Goal: Task Accomplishment & Management: Manage account settings

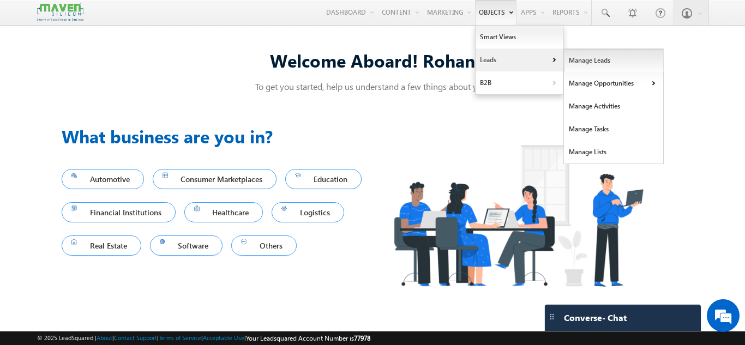
click at [579, 61] on link "Manage Leads" at bounding box center [614, 60] width 100 height 23
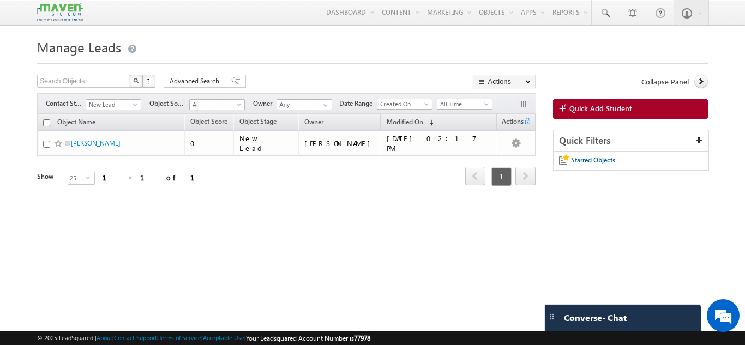
click at [476, 104] on span "All Time" at bounding box center [463, 104] width 52 height 10
click at [471, 119] on link "All Time" at bounding box center [466, 116] width 55 height 10
click at [127, 107] on span "New Lead" at bounding box center [112, 105] width 52 height 10
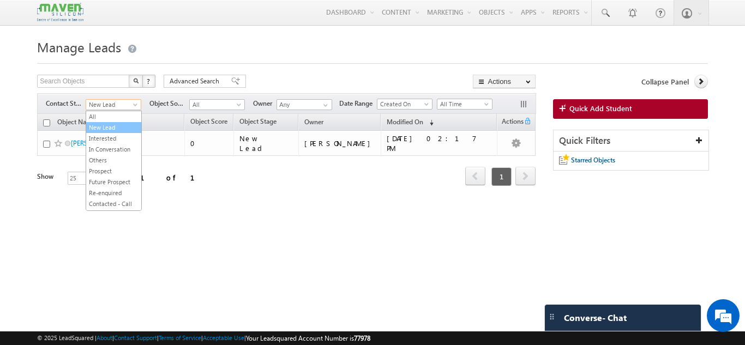
click at [113, 122] on li "New Lead" at bounding box center [113, 127] width 55 height 11
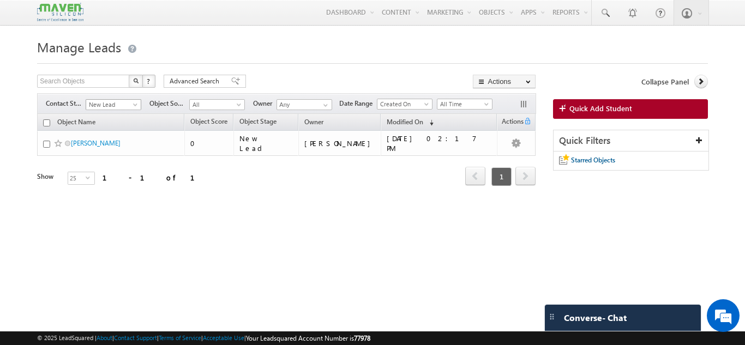
click at [117, 106] on span "New Lead" at bounding box center [112, 105] width 52 height 10
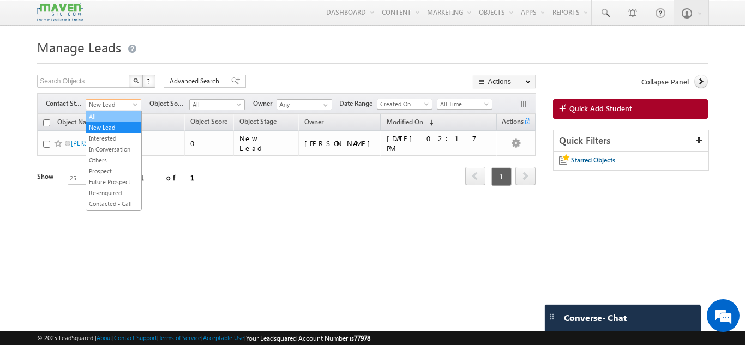
click at [109, 115] on link "All" at bounding box center [113, 117] width 55 height 10
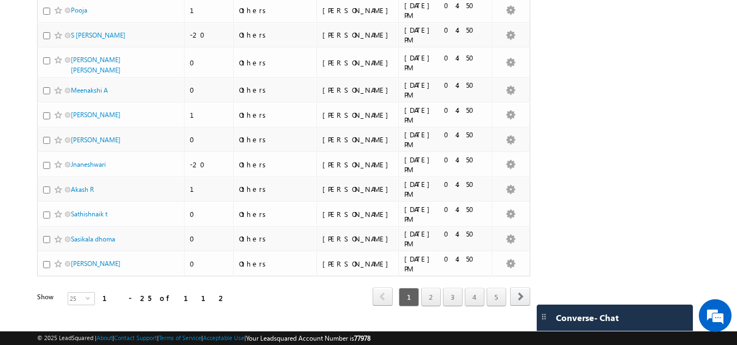
scroll to position [494, 0]
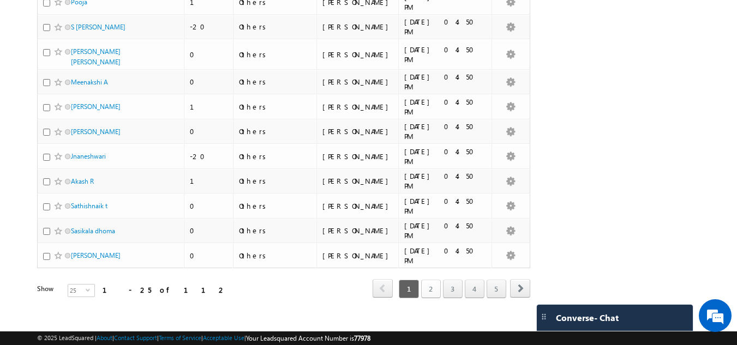
click at [425, 286] on link "2" at bounding box center [431, 289] width 20 height 19
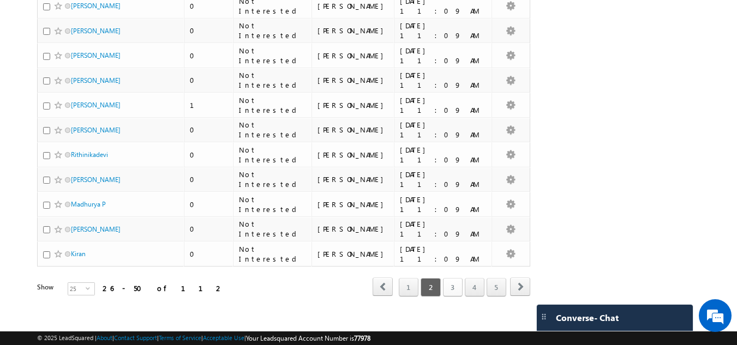
click at [455, 282] on link "3" at bounding box center [453, 287] width 20 height 19
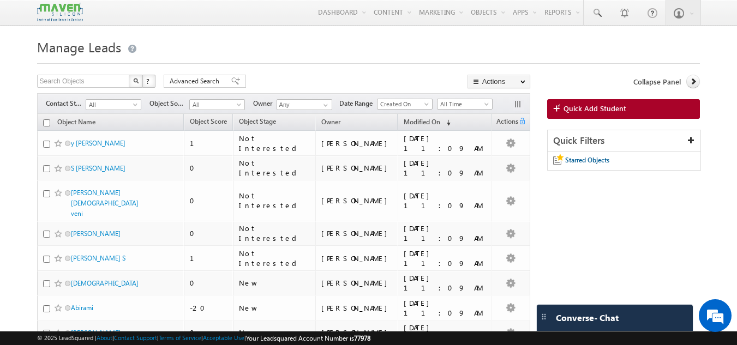
scroll to position [499, 0]
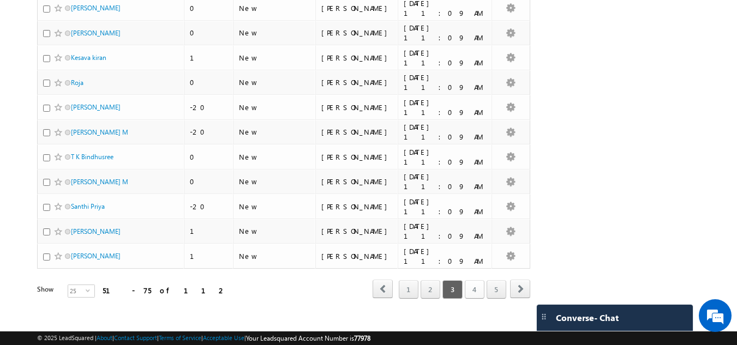
click at [467, 281] on link "4" at bounding box center [475, 289] width 20 height 19
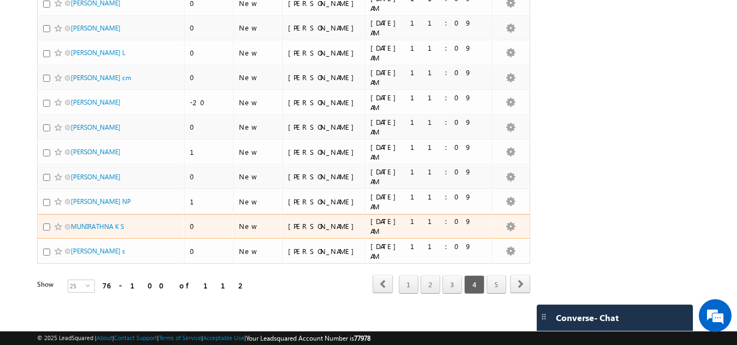
scroll to position [494, 0]
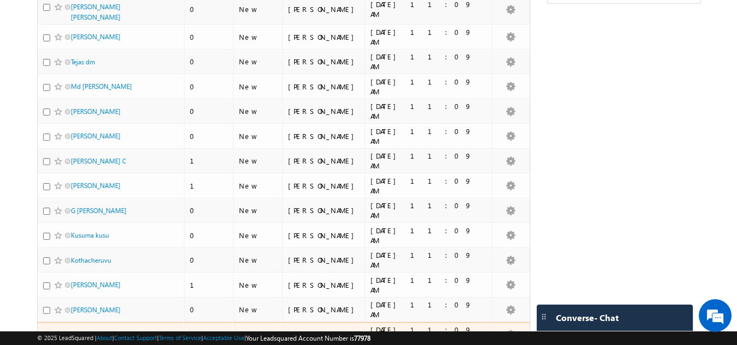
scroll to position [0, 0]
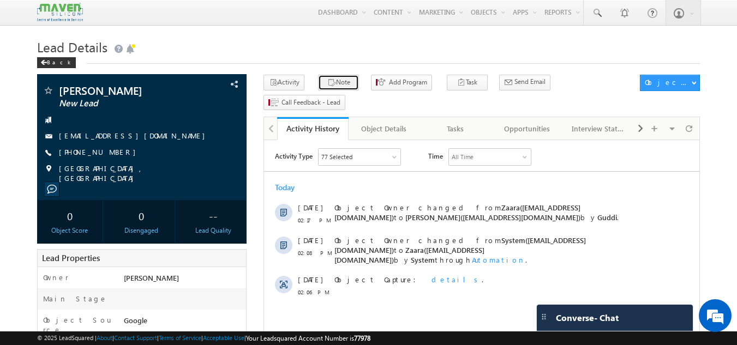
click at [340, 91] on button "Note" at bounding box center [338, 83] width 41 height 16
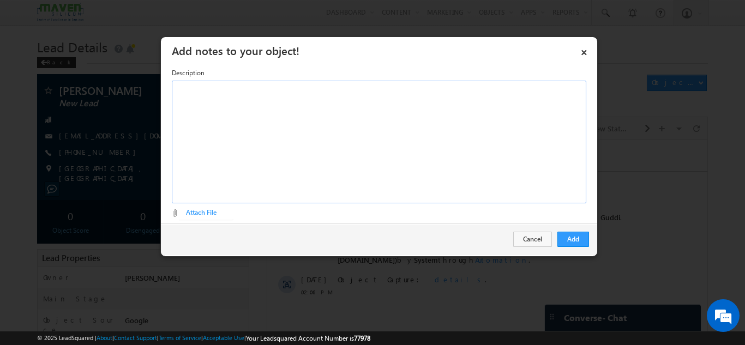
click at [315, 133] on div "Rich Text Editor, Description-inline-editor-div" at bounding box center [379, 142] width 415 height 123
click at [572, 235] on button "Add" at bounding box center [573, 239] width 32 height 15
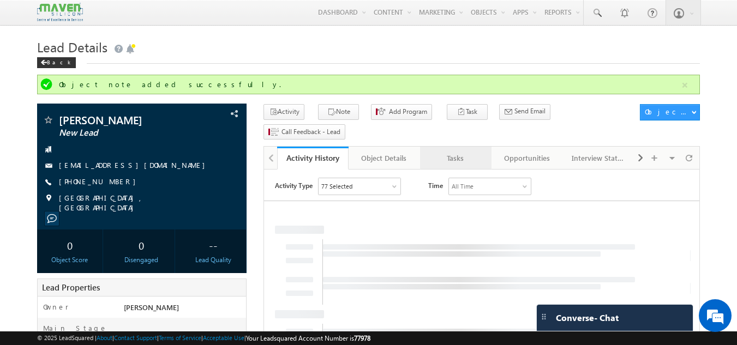
click at [453, 152] on div "Tasks" at bounding box center [455, 158] width 53 height 13
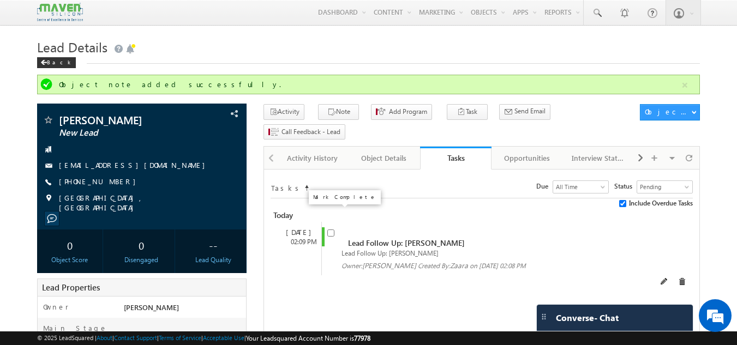
click at [329, 230] on input "checkbox" at bounding box center [330, 233] width 7 height 7
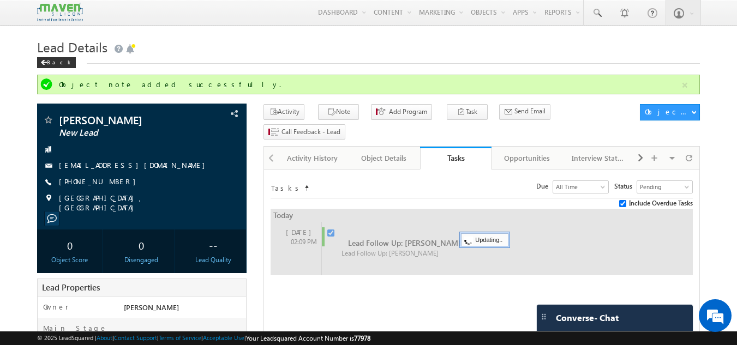
checkbox input "false"
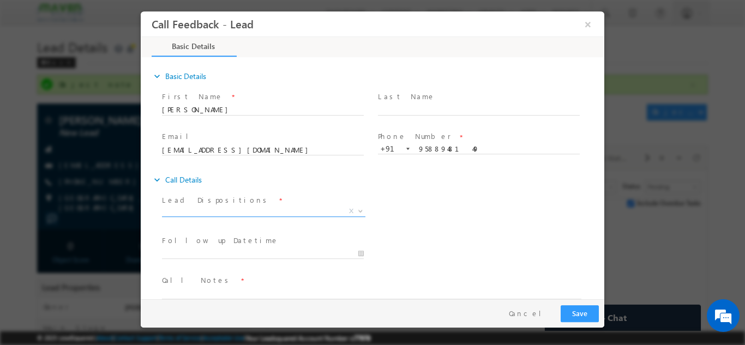
click at [312, 212] on span "X" at bounding box center [263, 211] width 203 height 11
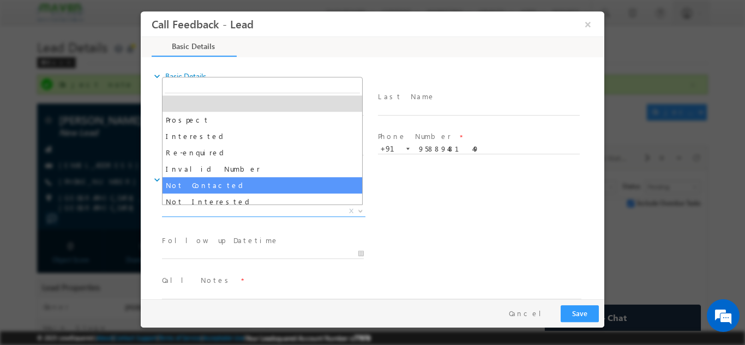
drag, startPoint x: 204, startPoint y: 180, endPoint x: 223, endPoint y: 179, distance: 18.6
select select "Not Contacted"
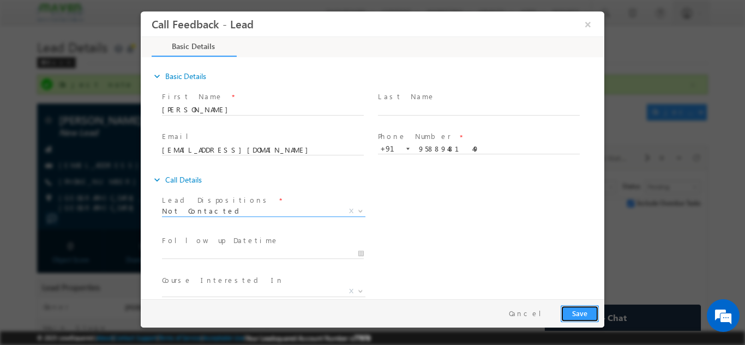
click at [569, 316] on button "Save" at bounding box center [580, 313] width 38 height 17
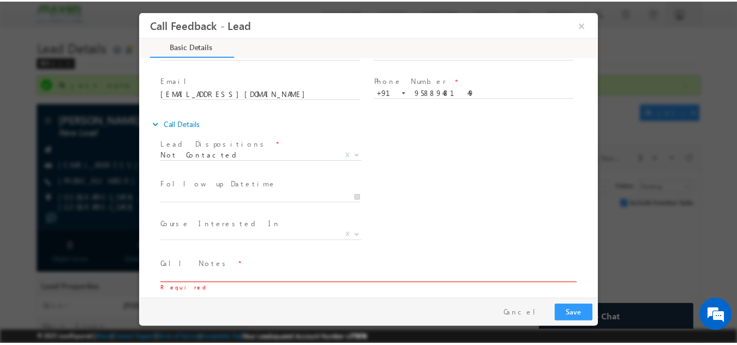
scroll to position [58, 0]
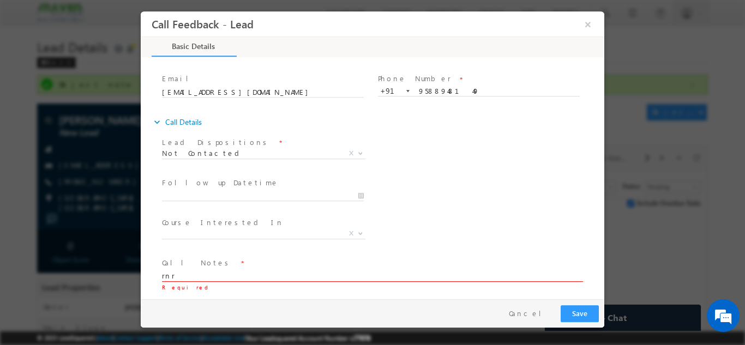
type textarea "rnr"
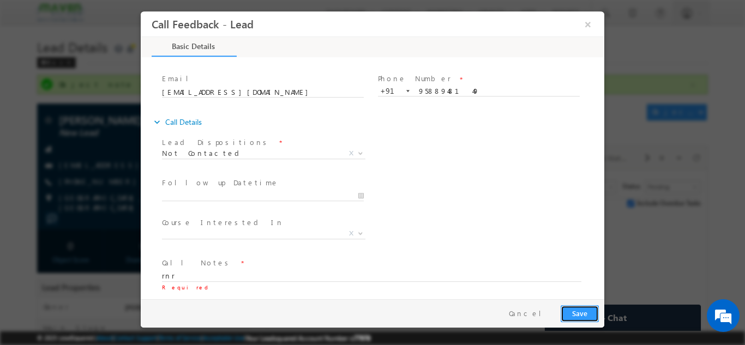
click at [588, 310] on button "Save" at bounding box center [580, 313] width 38 height 17
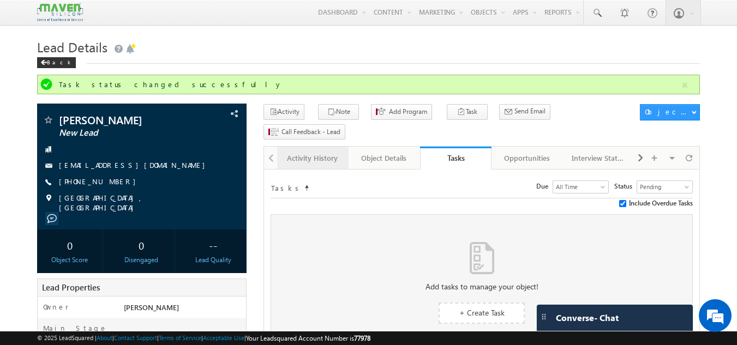
drag, startPoint x: 310, startPoint y: 152, endPoint x: 319, endPoint y: 146, distance: 10.3
click at [322, 152] on div "Activity History" at bounding box center [312, 158] width 53 height 13
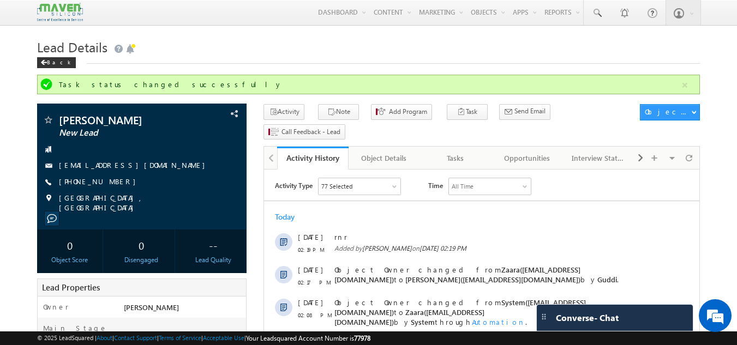
click at [322, 153] on div "Activity History" at bounding box center [312, 158] width 55 height 10
